Goal: Transaction & Acquisition: Download file/media

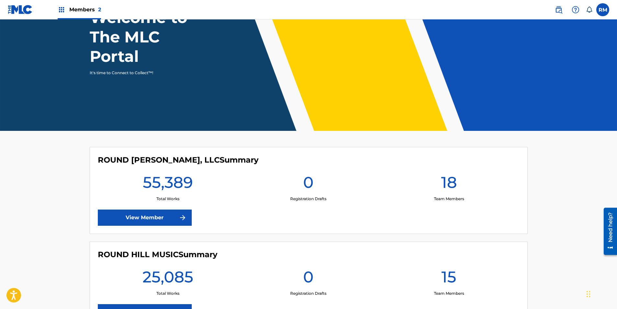
scroll to position [117, 0]
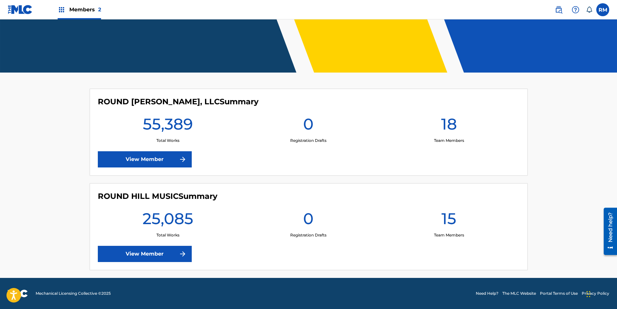
click at [154, 247] on link "View Member" at bounding box center [145, 254] width 94 height 16
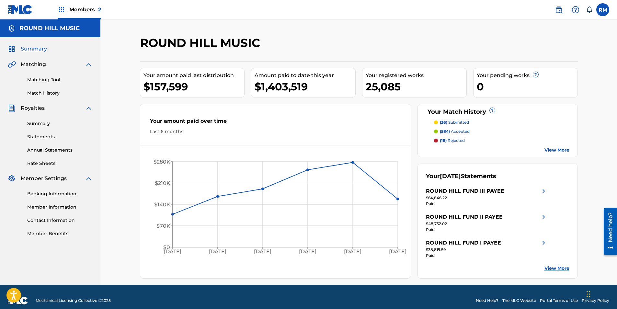
click at [41, 142] on div "Summary Statements Annual Statements Rate Sheets" at bounding box center [50, 139] width 85 height 55
click at [41, 139] on link "Statements" at bounding box center [59, 137] width 65 height 7
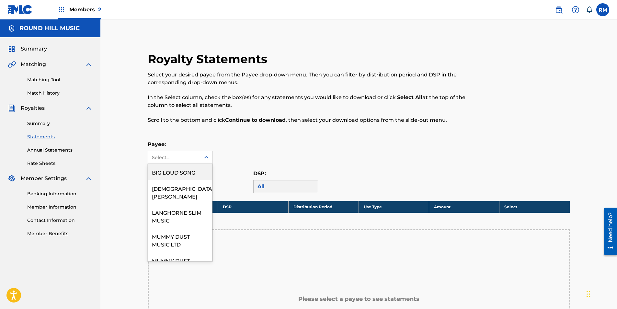
click at [193, 163] on div "Select..." at bounding box center [174, 157] width 52 height 12
click at [36, 126] on link "Summary" at bounding box center [59, 123] width 65 height 7
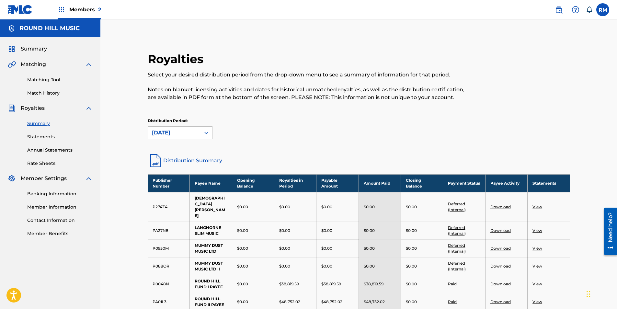
scroll to position [97, 0]
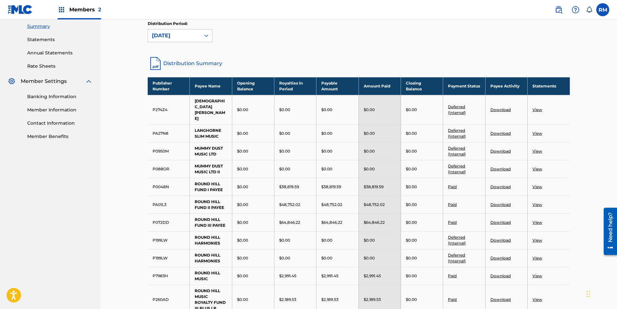
click at [538, 220] on link "View" at bounding box center [538, 222] width 10 height 5
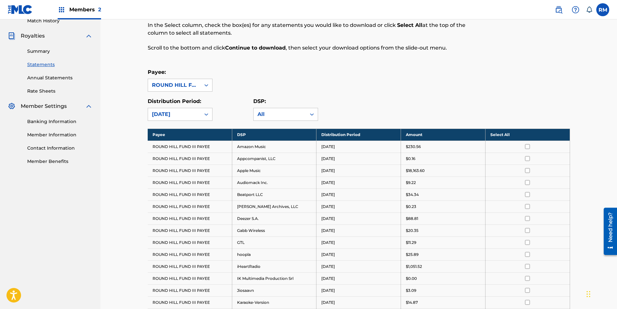
scroll to position [97, 0]
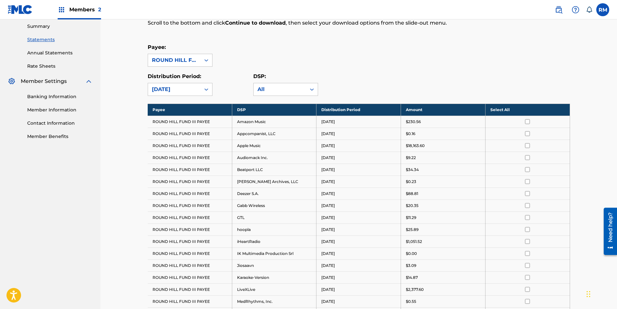
click at [509, 105] on th "Select All" at bounding box center [527, 110] width 85 height 12
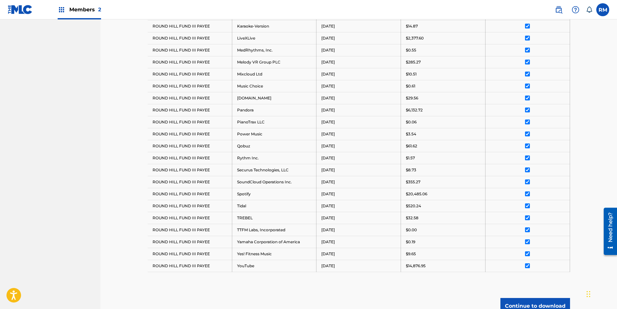
scroll to position [411, 0]
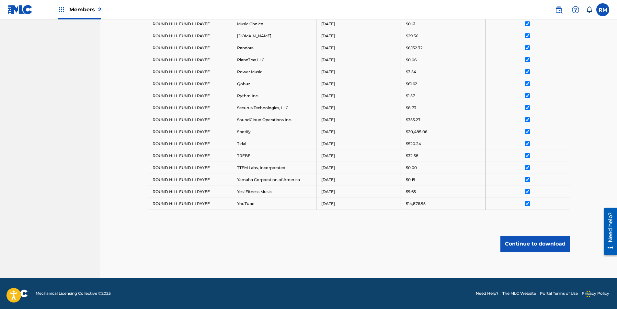
click at [519, 242] on button "Continue to download" at bounding box center [536, 244] width 70 height 16
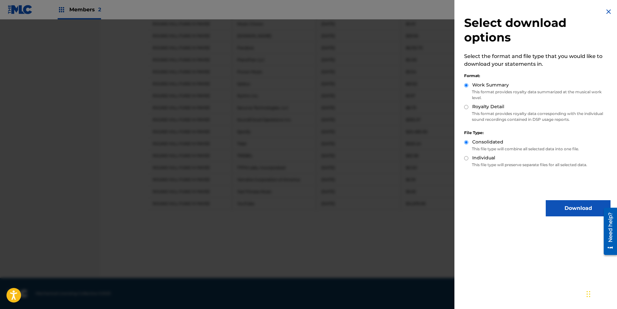
click at [477, 110] on div "Royalty Detail" at bounding box center [537, 106] width 146 height 7
click at [477, 106] on label "Royalty Detail" at bounding box center [488, 106] width 32 height 7
click at [469, 106] on input "Royalty Detail" at bounding box center [466, 107] width 4 height 4
radio input "true"
click at [553, 206] on button "Download" at bounding box center [578, 208] width 65 height 16
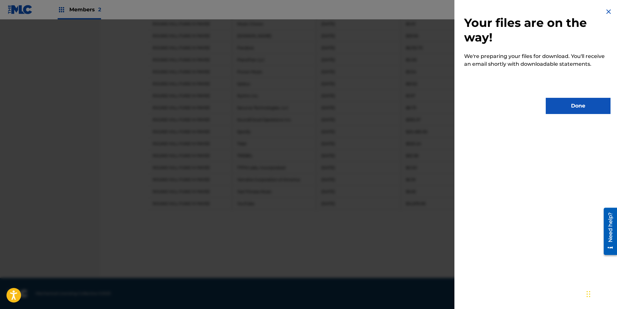
click at [572, 105] on button "Done" at bounding box center [578, 106] width 65 height 16
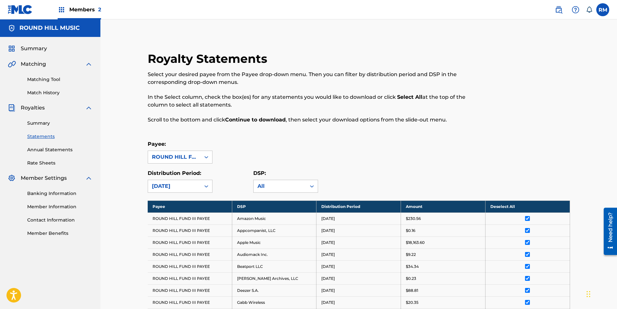
scroll to position [0, 0]
click at [48, 135] on link "Statements" at bounding box center [59, 137] width 65 height 7
click at [40, 127] on div "Summary Statements Annual Statements Rate Sheets" at bounding box center [50, 139] width 85 height 55
click at [39, 125] on link "Summary" at bounding box center [59, 123] width 65 height 7
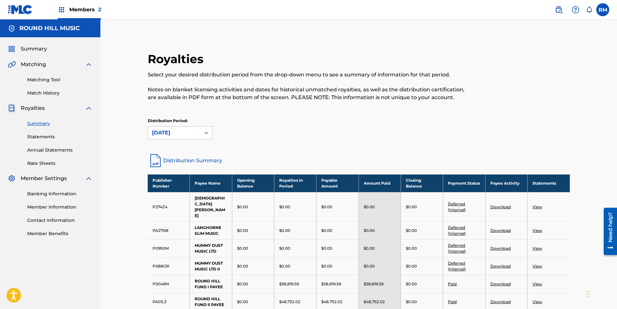
scroll to position [130, 0]
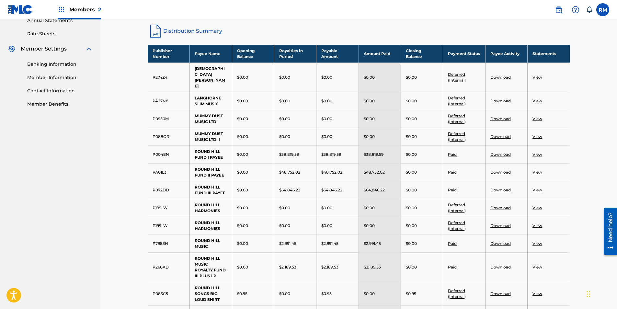
click at [393, 169] on div "$48,752.02" at bounding box center [380, 172] width 32 height 6
click at [541, 170] on link "View" at bounding box center [538, 172] width 10 height 5
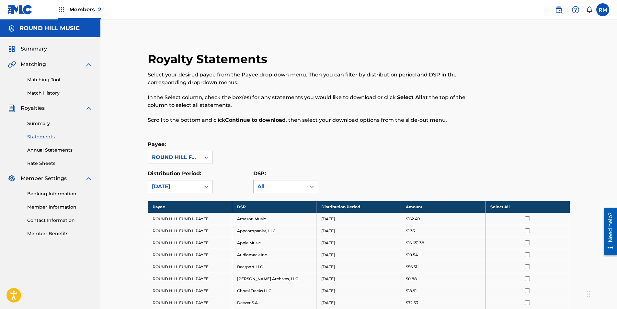
click at [509, 203] on th "Select All" at bounding box center [527, 207] width 85 height 12
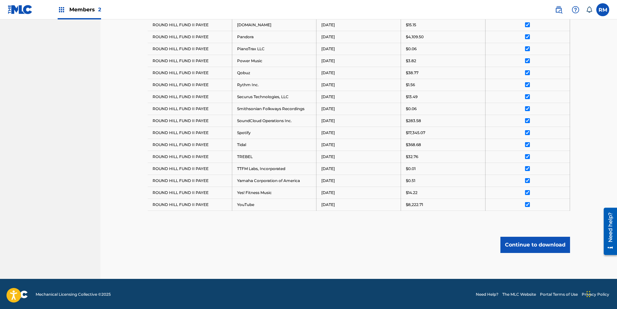
scroll to position [435, 0]
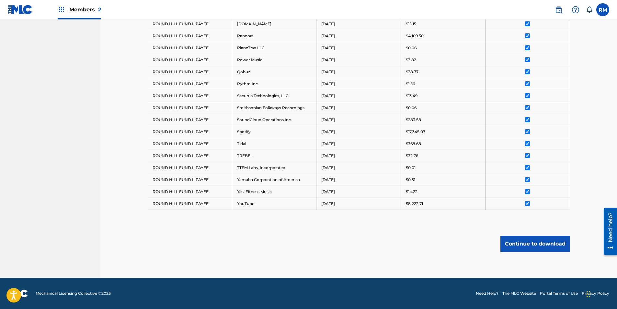
click at [502, 244] on button "Continue to download" at bounding box center [536, 244] width 70 height 16
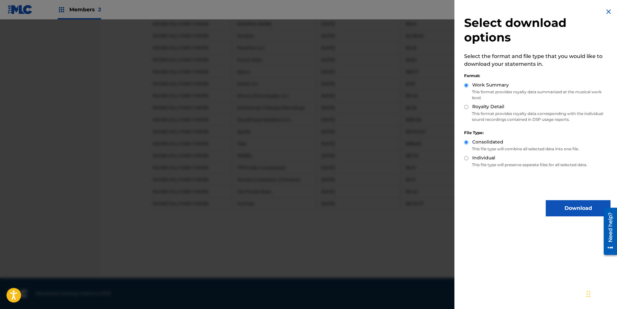
click at [488, 113] on p "This format provides royalty data corresponding with the individual sound recor…" at bounding box center [537, 117] width 146 height 12
click at [485, 109] on label "Royalty Detail" at bounding box center [488, 106] width 32 height 7
click at [469, 109] on input "Royalty Detail" at bounding box center [466, 107] width 4 height 4
radio input "true"
click at [549, 215] on button "Download" at bounding box center [578, 208] width 65 height 16
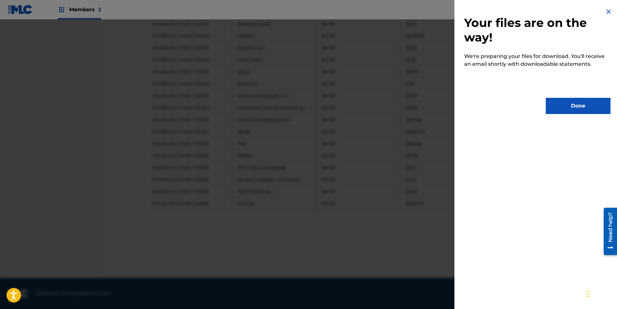
click at [570, 100] on button "Done" at bounding box center [578, 106] width 65 height 16
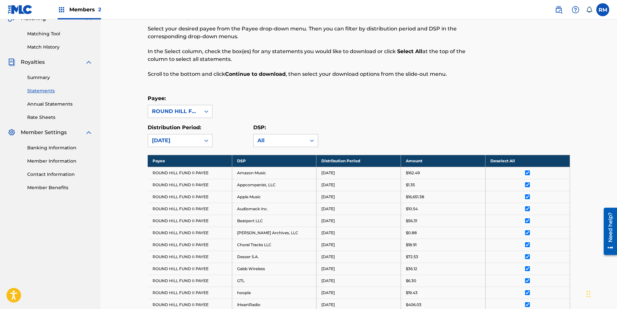
scroll to position [0, 0]
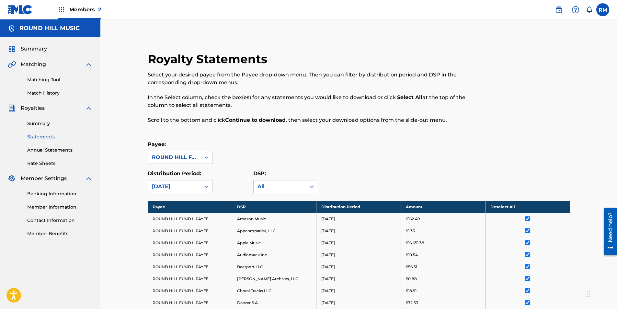
click at [43, 128] on div "Summary Statements Annual Statements Rate Sheets" at bounding box center [50, 139] width 85 height 55
click at [42, 126] on link "Summary" at bounding box center [59, 123] width 65 height 7
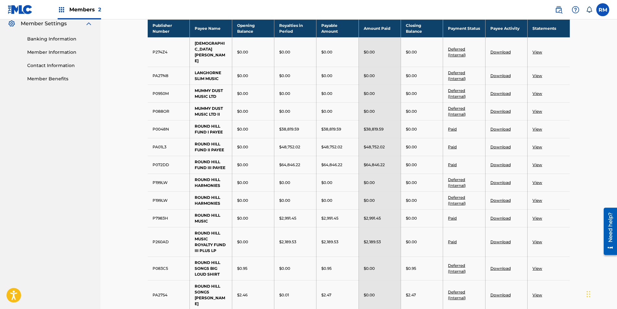
scroll to position [162, 0]
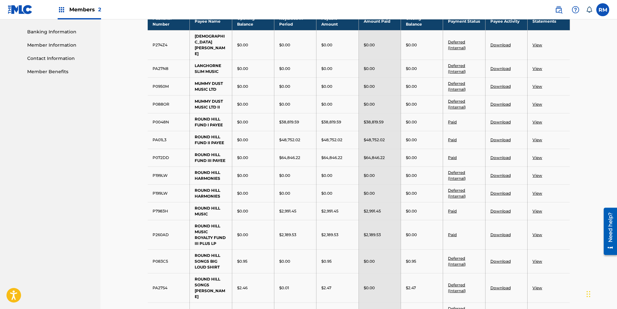
click at [536, 120] on link "View" at bounding box center [538, 122] width 10 height 5
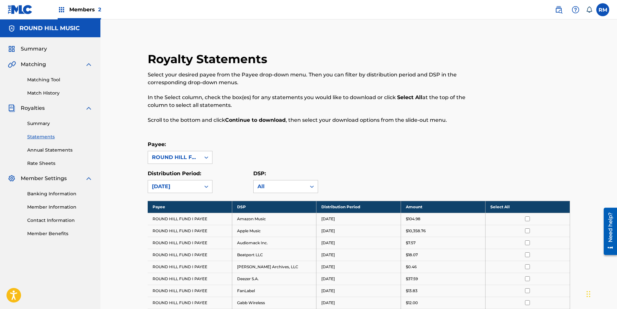
click at [489, 208] on th "Select All" at bounding box center [527, 207] width 85 height 12
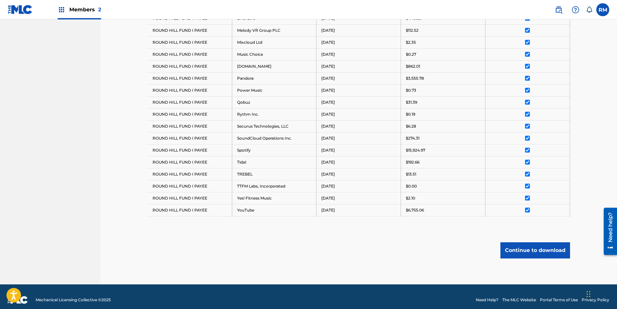
scroll to position [375, 0]
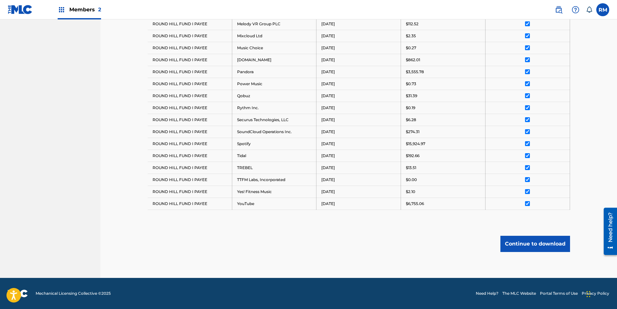
click at [516, 241] on button "Continue to download" at bounding box center [536, 244] width 70 height 16
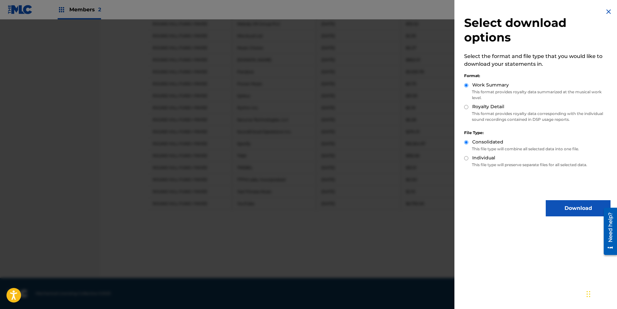
click at [495, 114] on p "This format provides royalty data corresponding with the individual sound recor…" at bounding box center [537, 117] width 146 height 12
click at [491, 110] on label "Royalty Detail" at bounding box center [488, 106] width 32 height 7
click at [469, 109] on input "Royalty Detail" at bounding box center [466, 107] width 4 height 4
radio input "true"
click at [560, 201] on button "Download" at bounding box center [578, 208] width 65 height 16
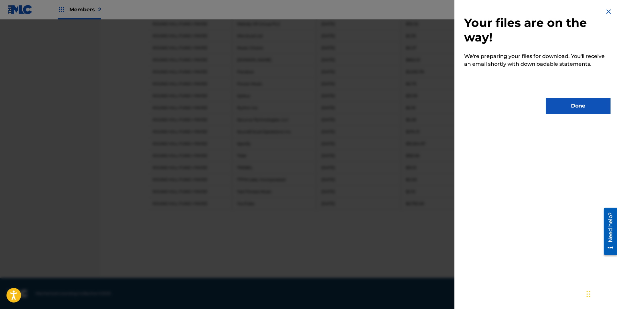
click at [542, 112] on div "Done" at bounding box center [537, 106] width 146 height 16
click at [563, 98] on button "Done" at bounding box center [578, 106] width 65 height 16
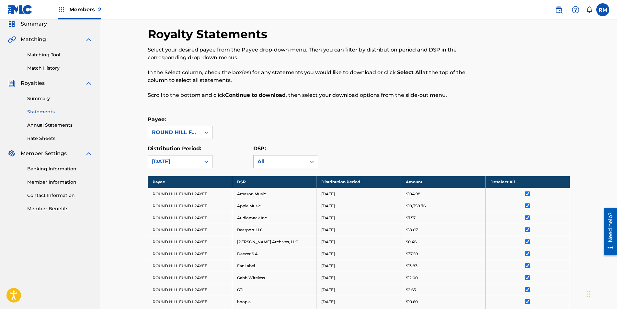
scroll to position [0, 0]
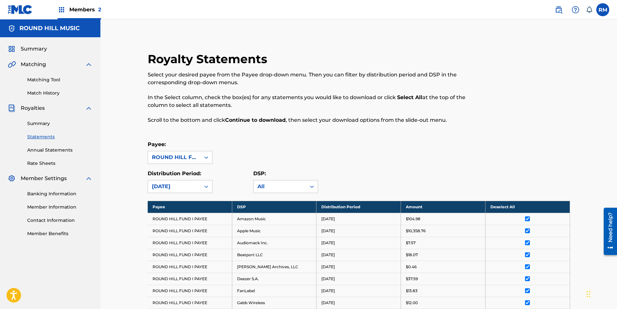
click at [47, 128] on div "Summary Statements Annual Statements Rate Sheets" at bounding box center [50, 139] width 85 height 55
click at [41, 123] on link "Summary" at bounding box center [59, 123] width 65 height 7
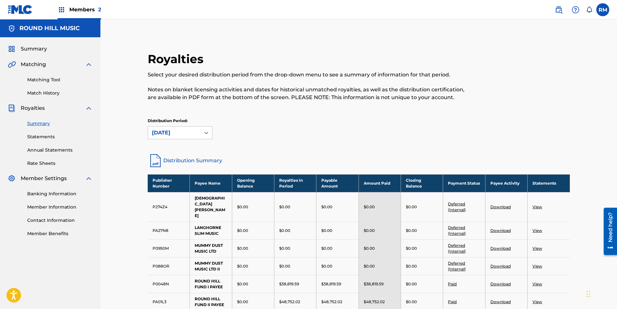
click at [604, 11] on label at bounding box center [603, 9] width 13 height 13
click at [603, 10] on input "RM Round Hill Music [EMAIL_ADDRESS][DOMAIN_NAME] Notification Preferences Profi…" at bounding box center [603, 10] width 0 height 0
click at [540, 91] on p "Log out" at bounding box center [540, 92] width 15 height 6
click at [603, 10] on input "RM Round Hill Music [EMAIL_ADDRESS][DOMAIN_NAME] Notification Preferences Profi…" at bounding box center [603, 10] width 0 height 0
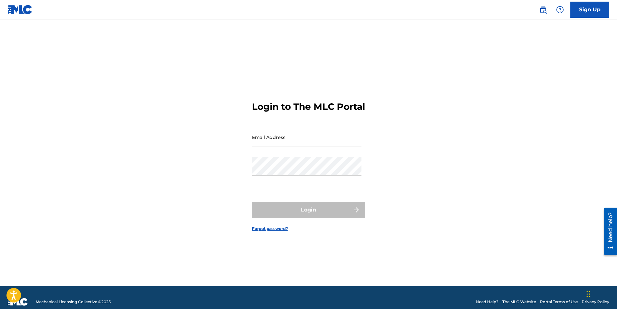
type input "[EMAIL_ADDRESS][DOMAIN_NAME]"
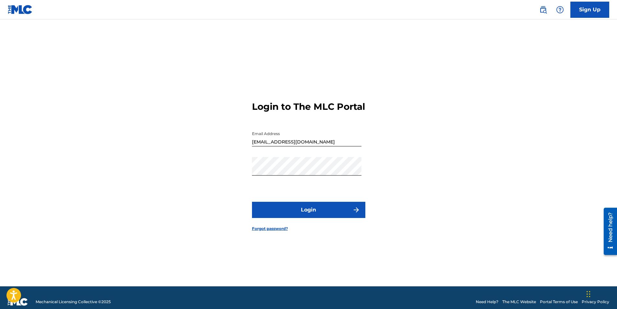
click at [318, 146] on input "[EMAIL_ADDRESS][DOMAIN_NAME]" at bounding box center [307, 137] width 110 height 18
click at [292, 214] on button "Login" at bounding box center [308, 210] width 113 height 16
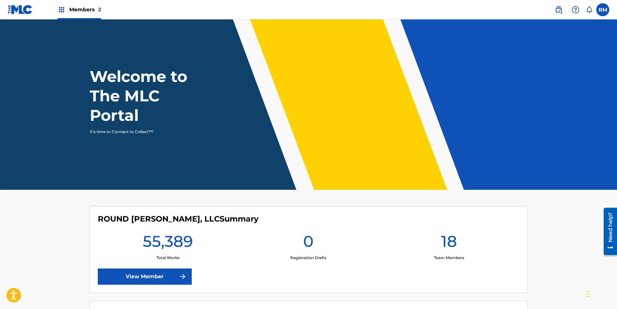
click at [130, 267] on div "ROUND [PERSON_NAME], LLC Summary 55,389 Total Works 0 Registration Drafts 18 Te…" at bounding box center [309, 249] width 438 height 87
click at [134, 277] on link "View Member" at bounding box center [145, 277] width 94 height 16
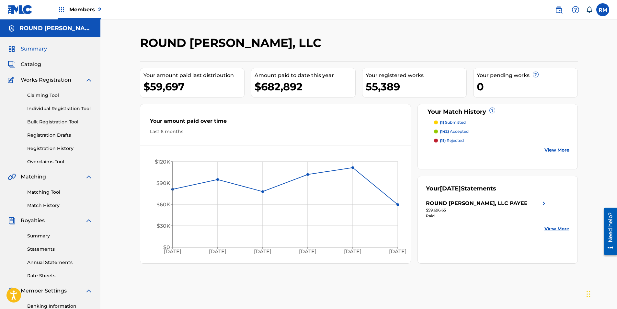
click at [48, 239] on div "Summary Statements Annual Statements Rate Sheets" at bounding box center [50, 252] width 85 height 55
click at [46, 239] on link "Summary" at bounding box center [59, 236] width 65 height 7
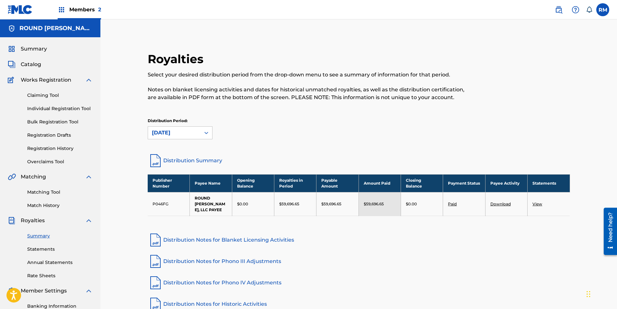
click at [538, 206] on link "View" at bounding box center [538, 204] width 10 height 5
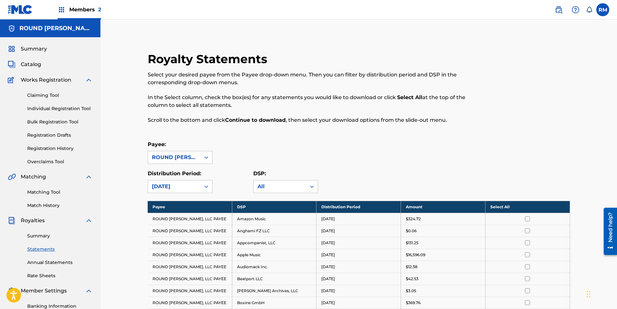
click at [496, 206] on th "Select All" at bounding box center [527, 207] width 85 height 12
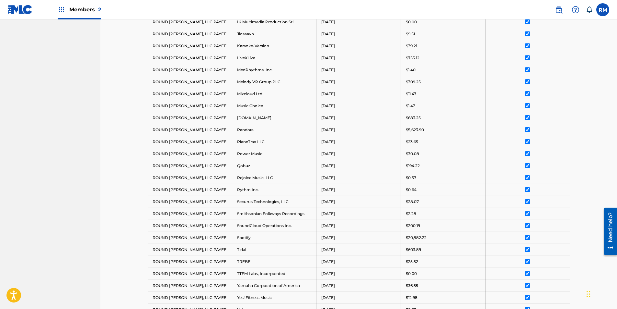
scroll to position [507, 0]
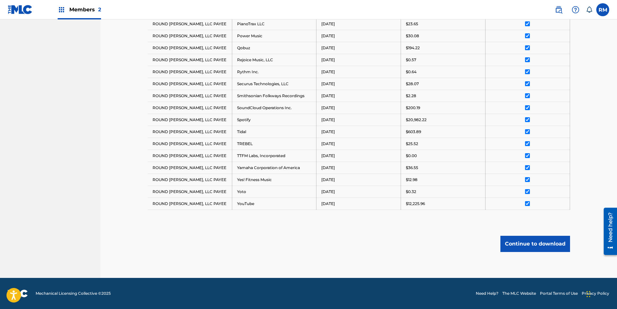
click at [518, 240] on button "Continue to download" at bounding box center [536, 244] width 70 height 16
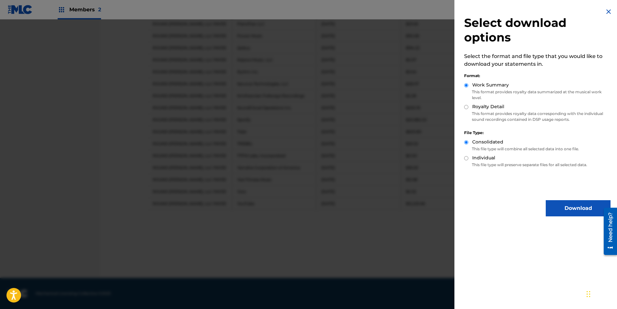
click at [480, 113] on p "This format provides royalty data corresponding with the individual sound recor…" at bounding box center [537, 117] width 146 height 12
click at [480, 108] on label "Royalty Detail" at bounding box center [488, 106] width 32 height 7
click at [469, 108] on input "Royalty Detail" at bounding box center [466, 107] width 4 height 4
radio input "true"
click at [556, 203] on button "Download" at bounding box center [578, 208] width 65 height 16
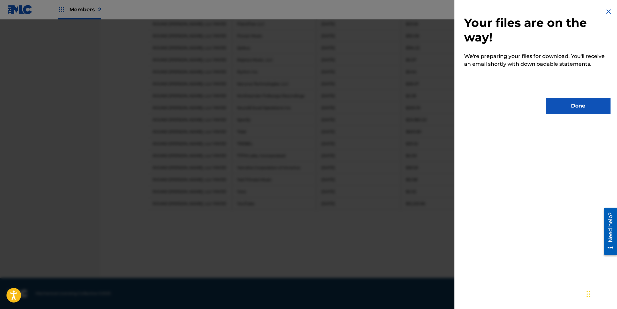
click at [580, 108] on button "Done" at bounding box center [578, 106] width 65 height 16
